Goal: Information Seeking & Learning: Find specific page/section

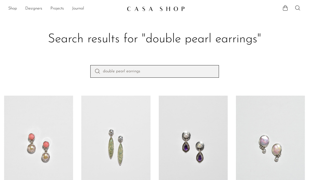
drag, startPoint x: 148, startPoint y: 74, endPoint x: 82, endPoint y: 57, distance: 67.7
type input "amethyst peridot earrings"
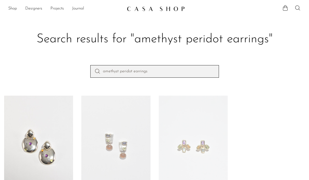
drag, startPoint x: 169, startPoint y: 73, endPoint x: 85, endPoint y: 64, distance: 84.0
click at [85, 64] on section "Search results for "amethyst peridot earrings" amethyst peridot earrings Colorf…" at bounding box center [154, 131] width 309 height 237
type input "amethyst cuff bracelet"
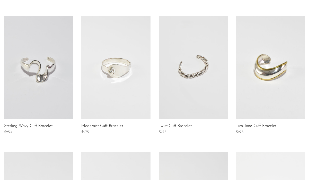
scroll to position [47, 0]
